Goal: Navigation & Orientation: Find specific page/section

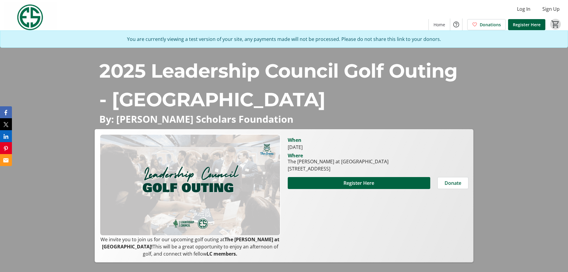
click at [560, 24] on mat-icon "0" at bounding box center [555, 24] width 9 height 9
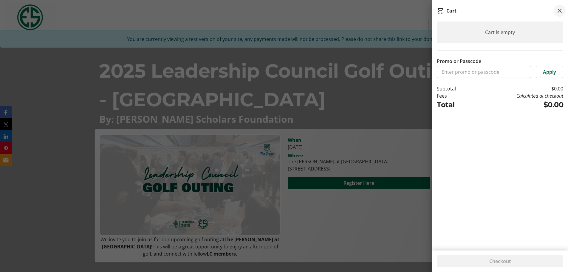
click at [556, 10] on mat-icon at bounding box center [559, 10] width 7 height 7
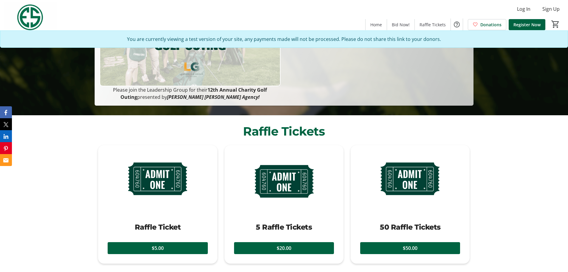
scroll to position [239, 0]
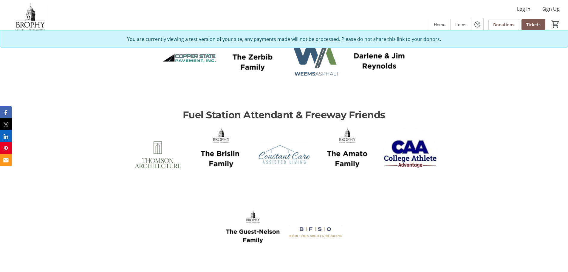
scroll to position [1638, 0]
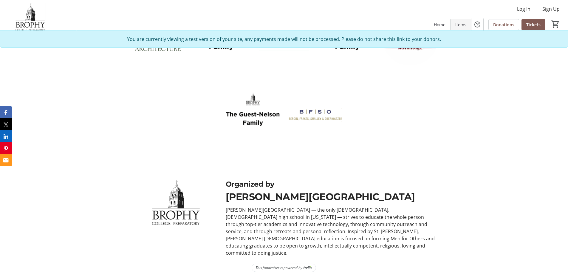
click at [463, 25] on span "Items" at bounding box center [460, 24] width 11 height 6
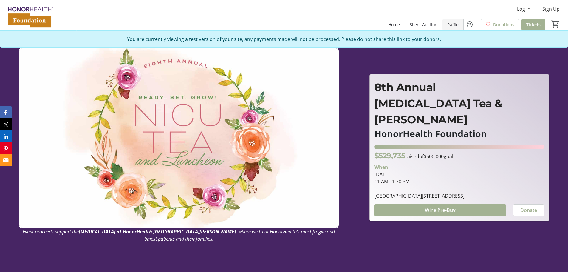
click at [455, 23] on span "Raffle" at bounding box center [452, 24] width 11 height 6
